Goal: Information Seeking & Learning: Check status

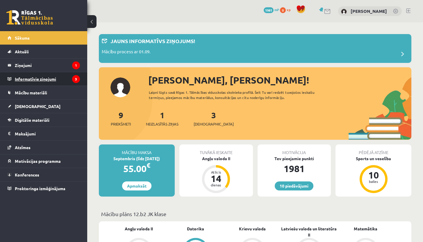
click at [43, 81] on legend "Informatīvie ziņojumi 3" at bounding box center [47, 78] width 65 height 13
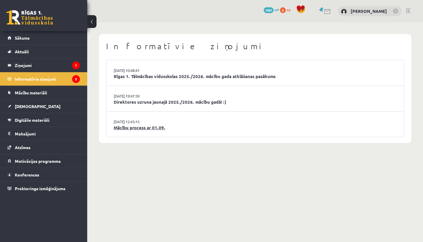
click at [136, 127] on link "Mācību process ar 01.09." at bounding box center [255, 127] width 283 height 7
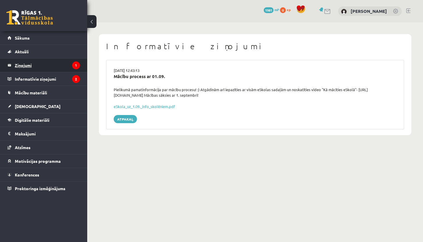
click at [47, 66] on legend "Ziņojumi 1" at bounding box center [47, 64] width 65 height 13
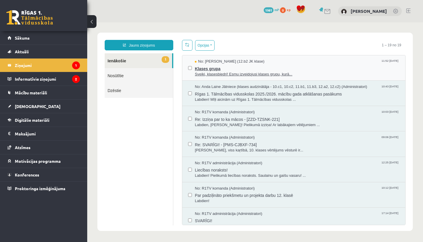
click at [241, 72] on span "Sveiki, klasesbiedri! Esmu izveidojusi klases grupu, kurā..." at bounding box center [297, 75] width 205 height 6
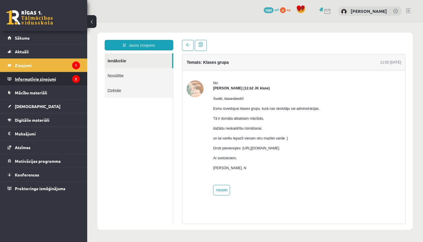
click at [41, 78] on legend "Informatīvie ziņojumi 2" at bounding box center [47, 78] width 65 height 13
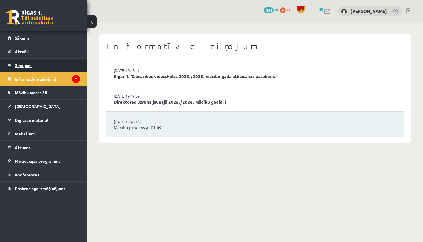
click at [43, 65] on legend "Ziņojumi 1" at bounding box center [47, 64] width 65 height 13
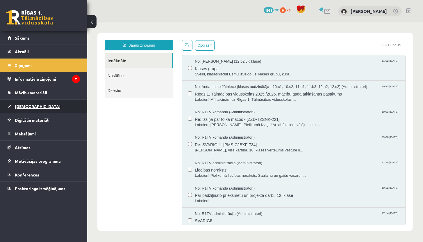
click at [24, 106] on span "[DEMOGRAPHIC_DATA]" at bounding box center [38, 105] width 46 height 5
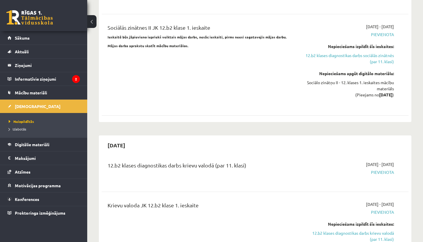
scroll to position [518, 0]
click at [20, 128] on span "Izlabotās" at bounding box center [17, 128] width 17 height 5
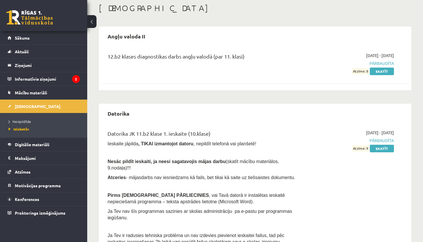
scroll to position [29, 0]
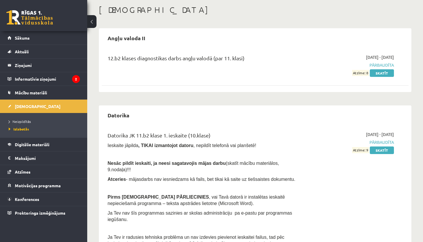
click at [146, 58] on div "12.b2 klases diagnostikas darbs angļu valodā (par 11. klasi)" at bounding box center [202, 59] width 188 height 11
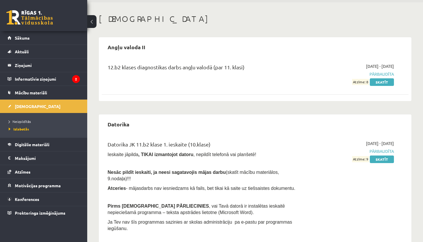
scroll to position [0, 0]
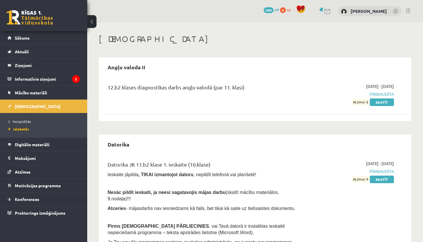
click at [267, 8] on span "1981" at bounding box center [269, 10] width 10 height 6
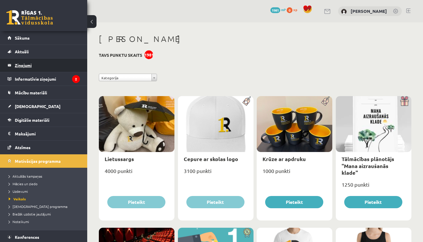
click at [21, 65] on legend "Ziņojumi 0" at bounding box center [47, 64] width 65 height 13
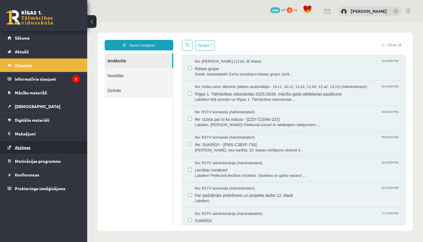
click at [19, 146] on span "Atzīmes" at bounding box center [23, 146] width 16 height 5
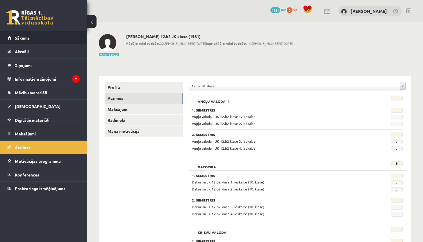
click at [25, 37] on span "Sākums" at bounding box center [22, 37] width 15 height 5
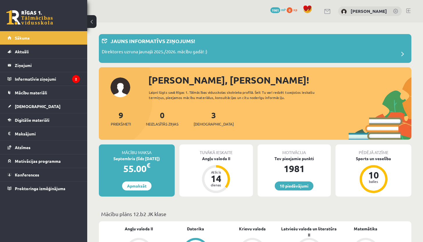
click at [124, 160] on div "Septembris (līdz 15.09.25)" at bounding box center [137, 158] width 76 height 6
